Goal: Task Accomplishment & Management: Use online tool/utility

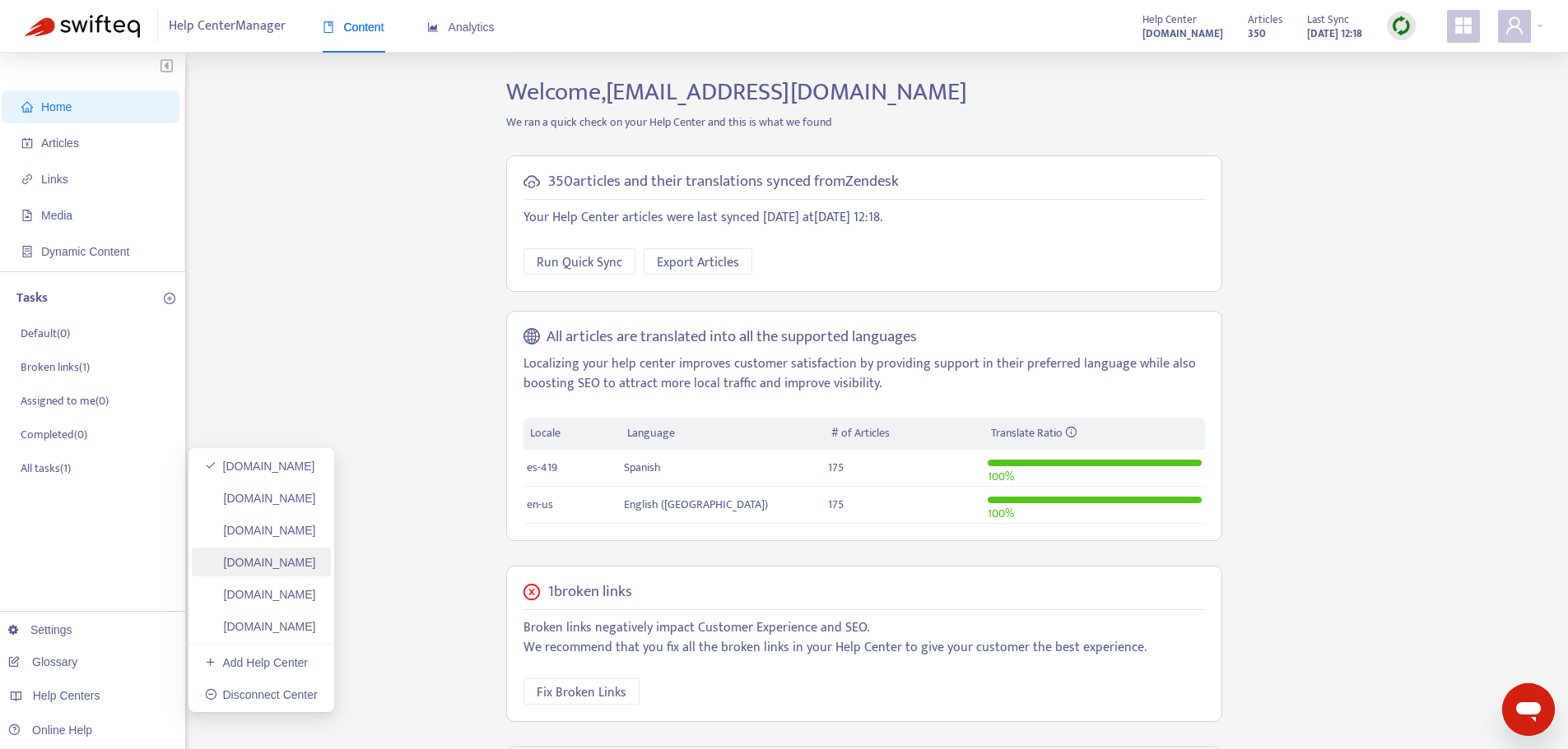
click at [266, 568] on link "[DOMAIN_NAME]" at bounding box center [261, 562] width 111 height 13
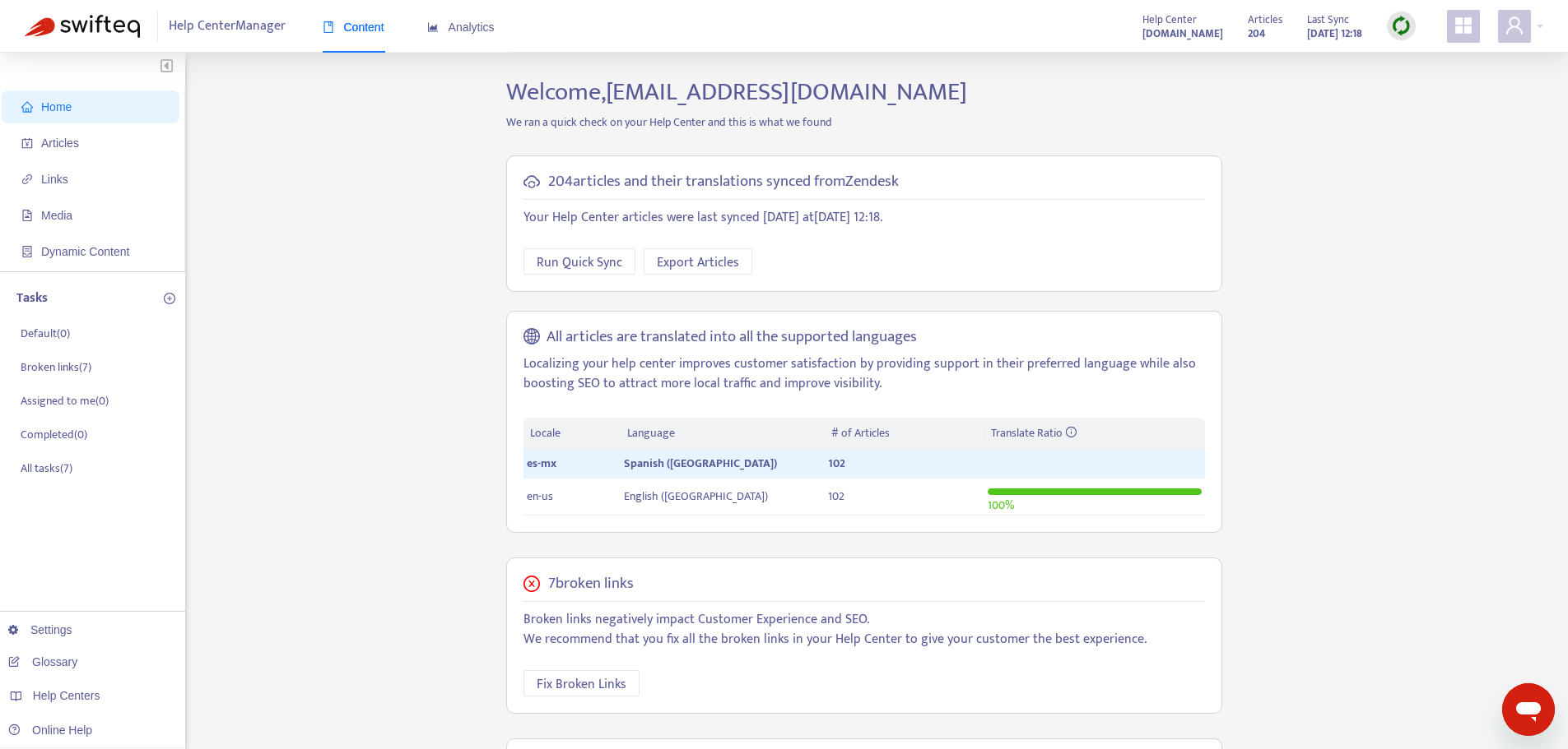
click at [1408, 22] on img at bounding box center [1401, 26] width 21 height 21
click at [1414, 64] on link "Quick Sync" at bounding box center [1434, 59] width 70 height 19
click at [70, 139] on span "Articles" at bounding box center [60, 143] width 38 height 13
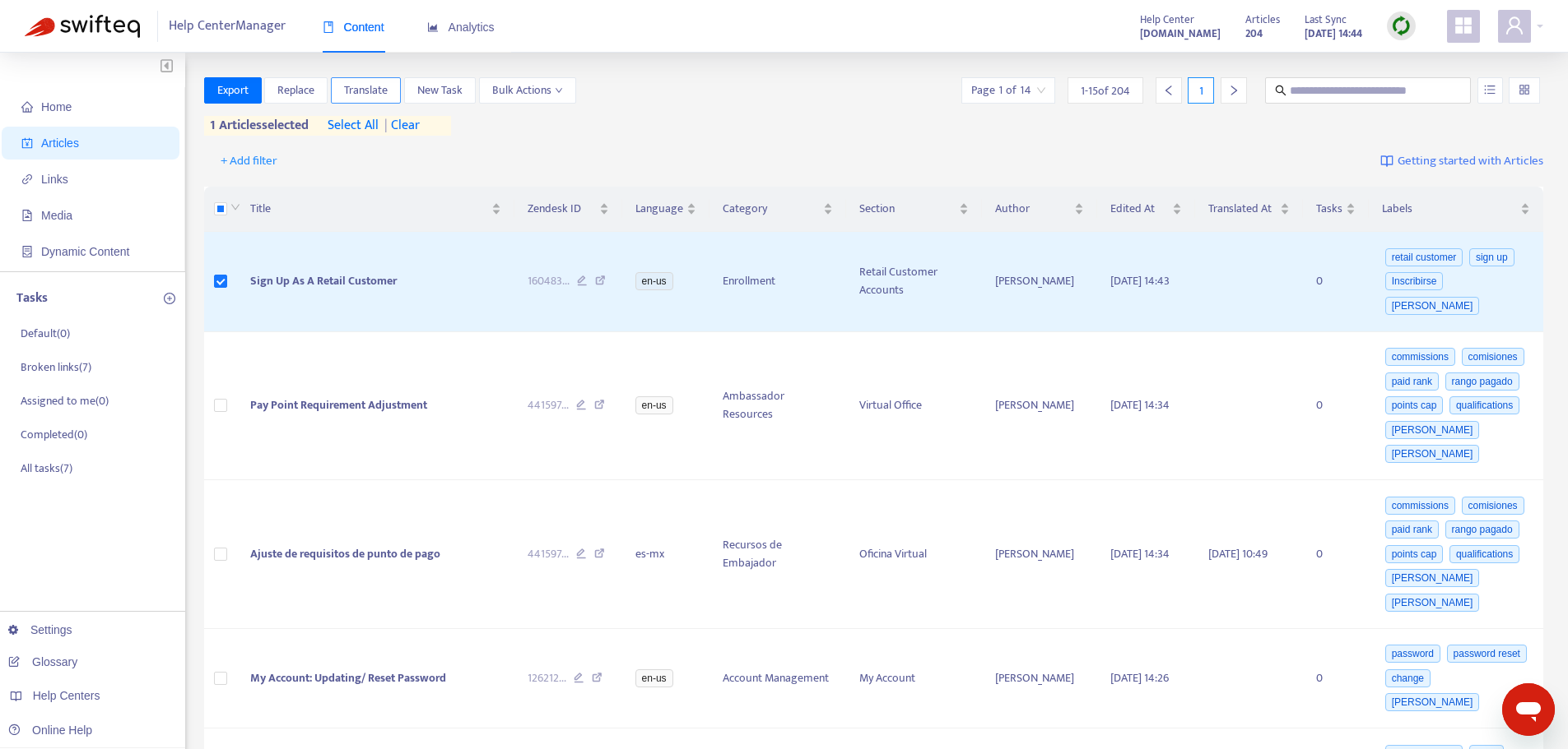
click at [377, 93] on span "Translate" at bounding box center [366, 90] width 44 height 18
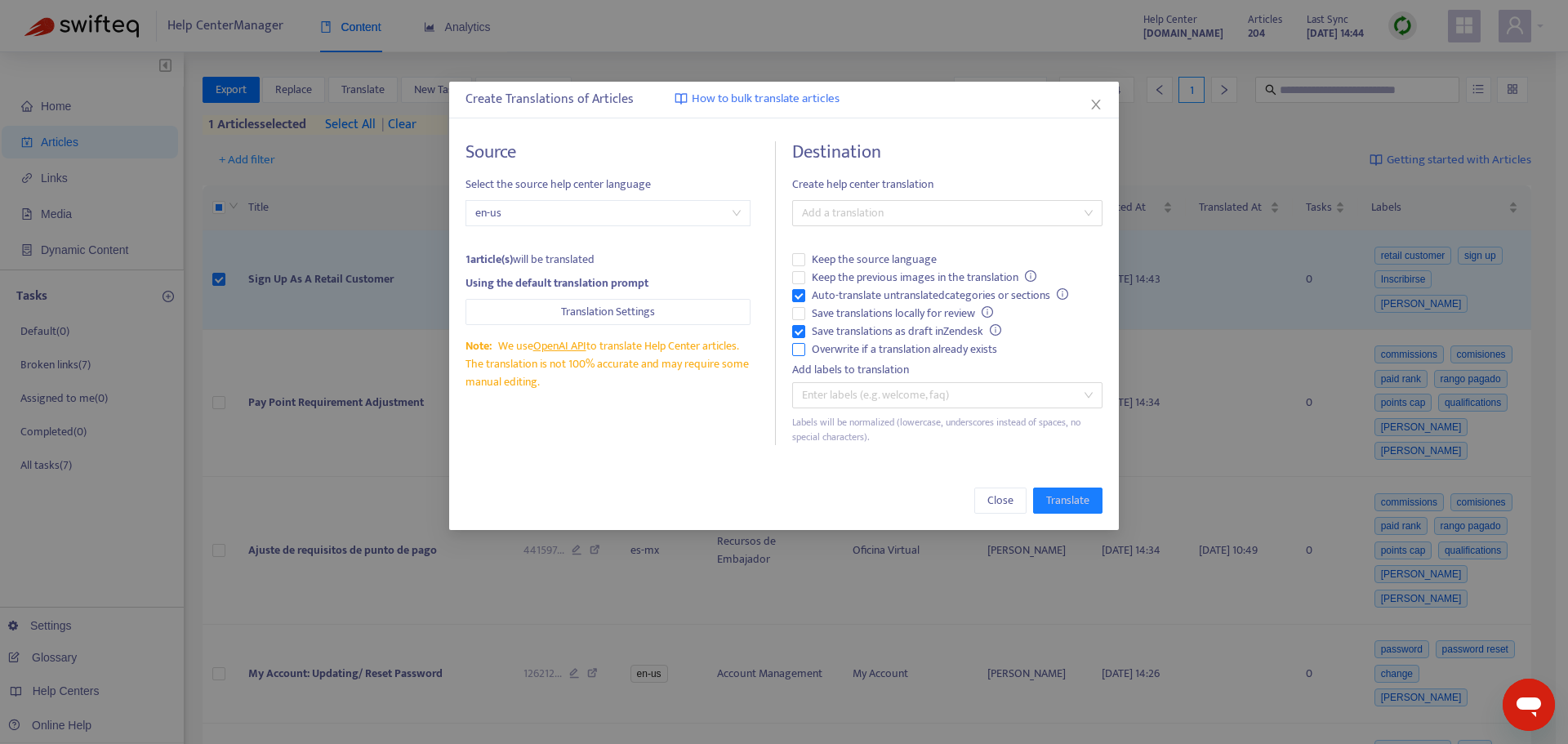
click at [834, 355] on span "Overwrite if a translation already exists" at bounding box center [904, 349] width 198 height 18
click at [841, 295] on span "Auto-translate untranslated categories or sections" at bounding box center [940, 296] width 270 height 18
click at [854, 200] on div "Add a translation" at bounding box center [947, 213] width 310 height 26
click at [854, 281] on div "Spanish ([GEOGRAPHIC_DATA]) ( es-mx )" at bounding box center [947, 272] width 284 height 18
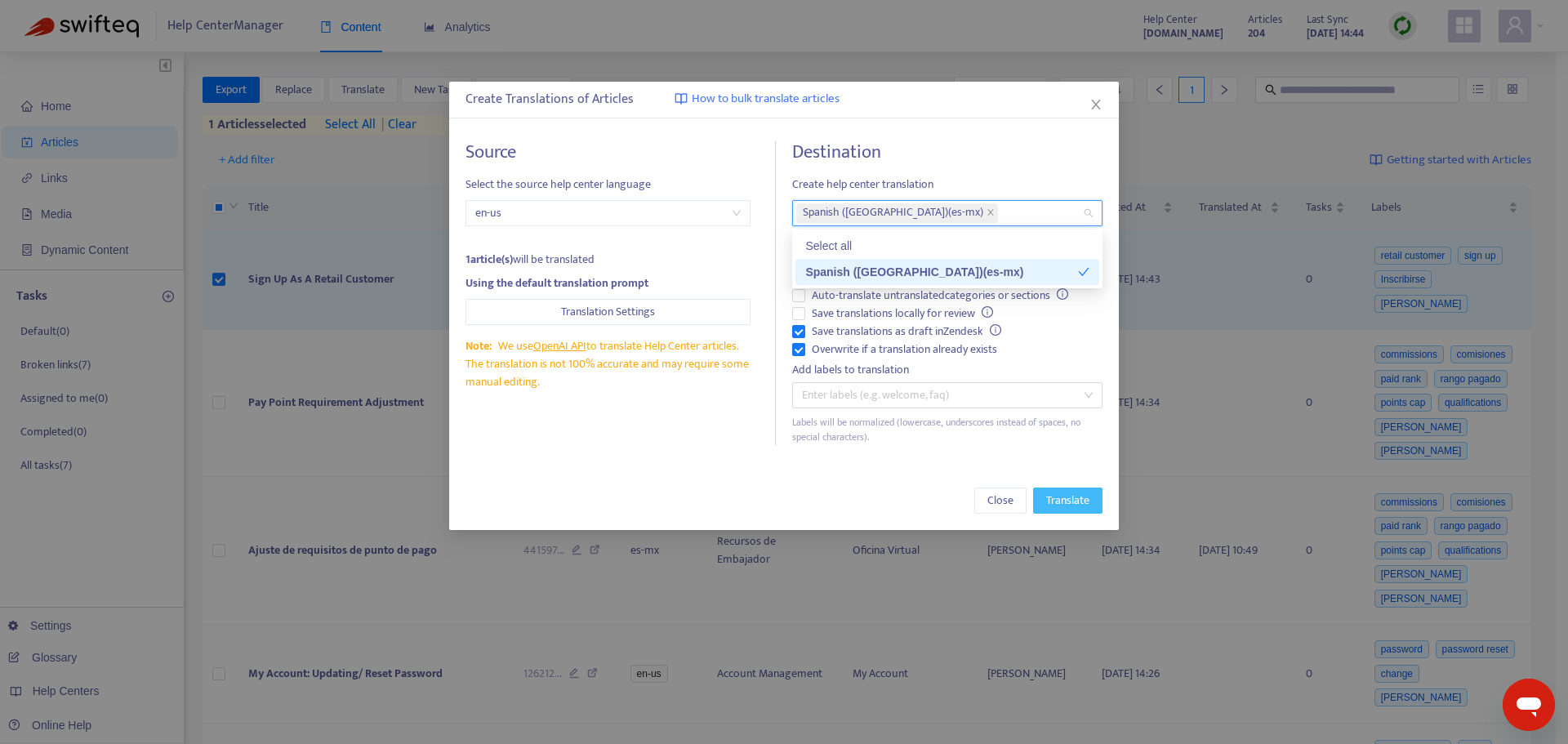
click at [1078, 501] on span "Translate" at bounding box center [1068, 501] width 43 height 18
